Goal: Check status: Check status

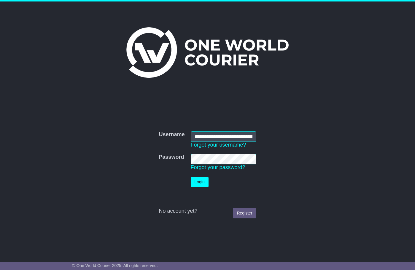
scroll to position [0, 35]
click at [197, 181] on button "Login" at bounding box center [200, 182] width 18 height 10
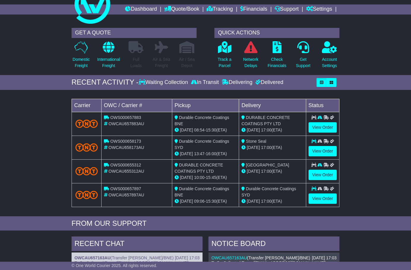
scroll to position [30, 0]
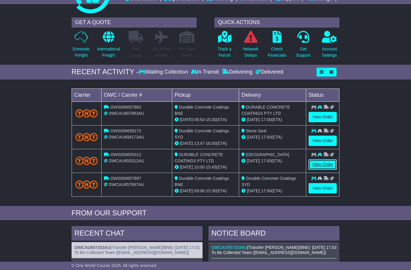
click at [329, 162] on link "View Order" at bounding box center [322, 164] width 28 height 10
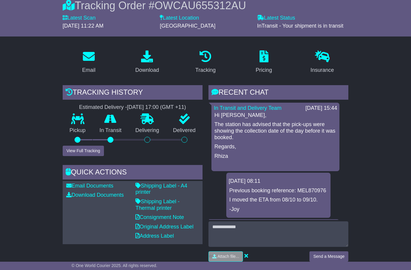
scroll to position [59, 0]
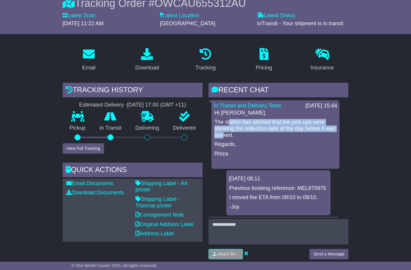
drag, startPoint x: 230, startPoint y: 122, endPoint x: 234, endPoint y: 134, distance: 13.1
click at [234, 134] on p "The station has advised that the pick-ups were showing the collection date of t…" at bounding box center [275, 128] width 122 height 19
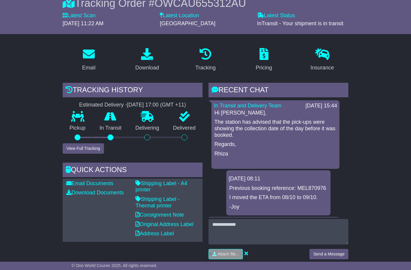
drag, startPoint x: 123, startPoint y: 104, endPoint x: 156, endPoint y: 104, distance: 32.6
click at [156, 104] on div "14 Oct 2025 - 17:00 (GMT +11)" at bounding box center [156, 105] width 59 height 7
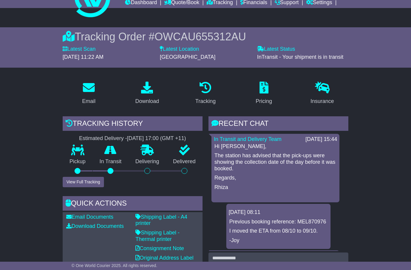
scroll to position [0, 0]
